Goal: Transaction & Acquisition: Purchase product/service

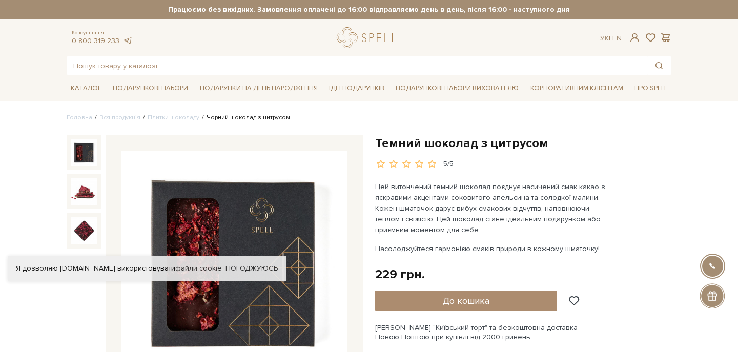
click at [179, 68] on input "text" at bounding box center [357, 65] width 580 height 18
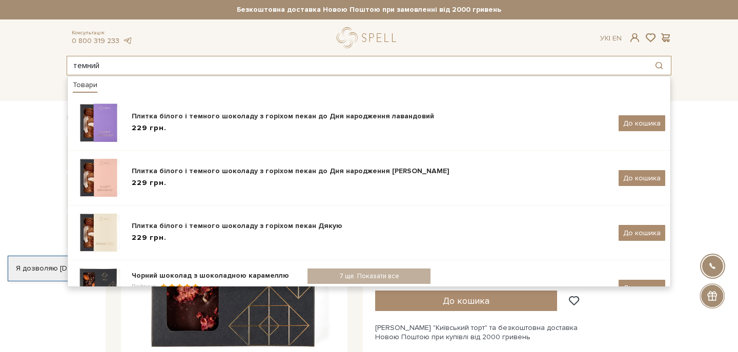
type input "темний"
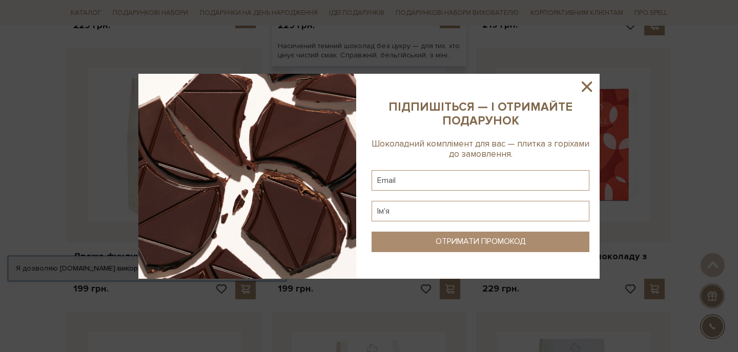
scroll to position [735, 0]
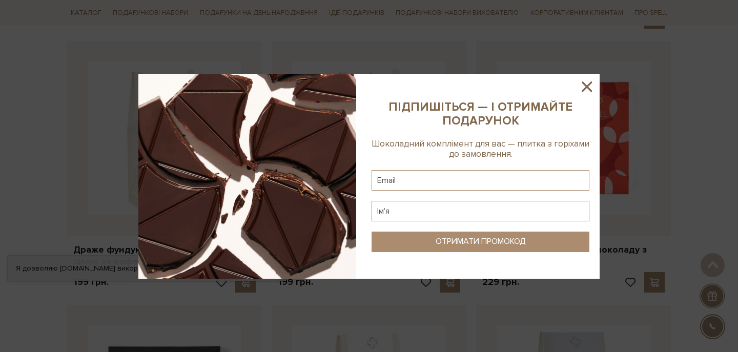
click at [586, 86] on icon at bounding box center [586, 86] width 10 height 10
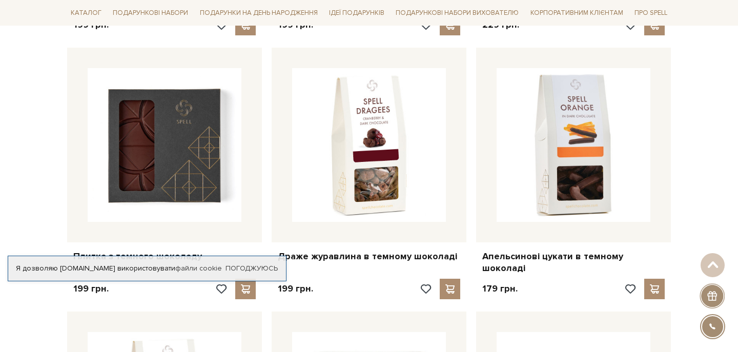
scroll to position [1066, 0]
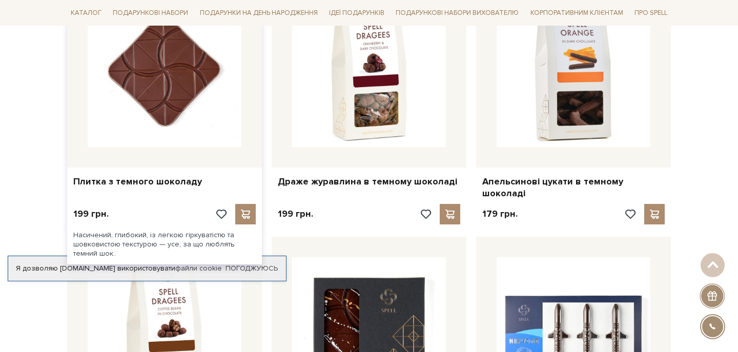
click at [203, 110] on img at bounding box center [165, 70] width 154 height 154
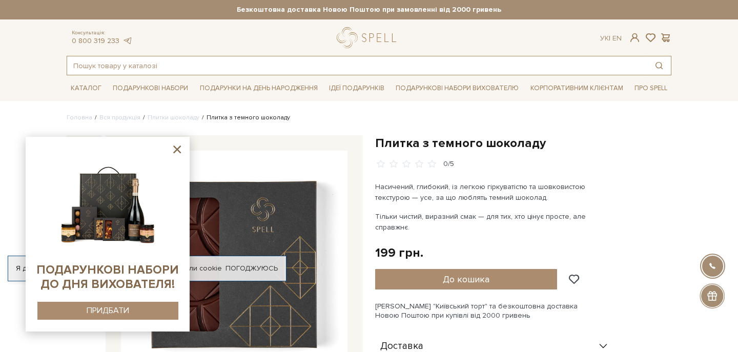
click at [262, 65] on input "text" at bounding box center [357, 65] width 580 height 18
type input "кокос"
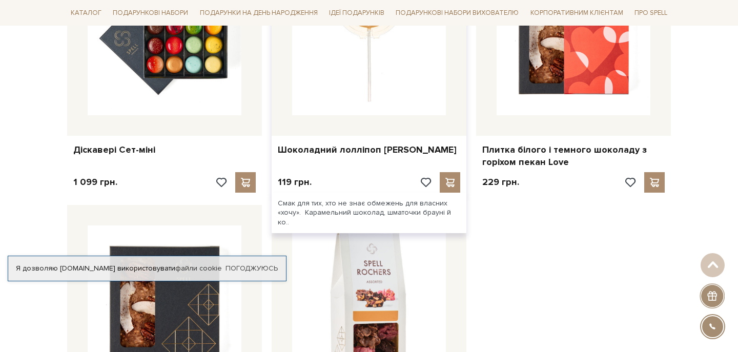
scroll to position [787, 0]
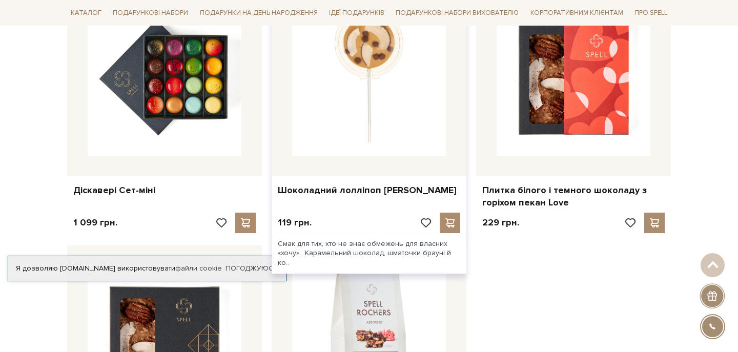
click at [376, 138] on img at bounding box center [369, 79] width 154 height 154
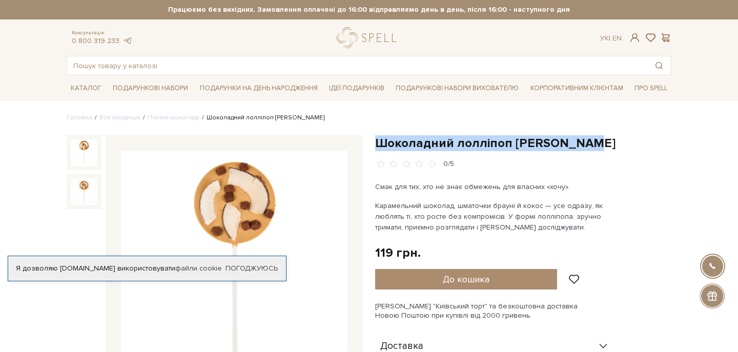
drag, startPoint x: 371, startPoint y: 144, endPoint x: 583, endPoint y: 143, distance: 212.1
copy h1 "Шоколадний лолліпоп [PERSON_NAME]"
